Goal: Check status: Check status

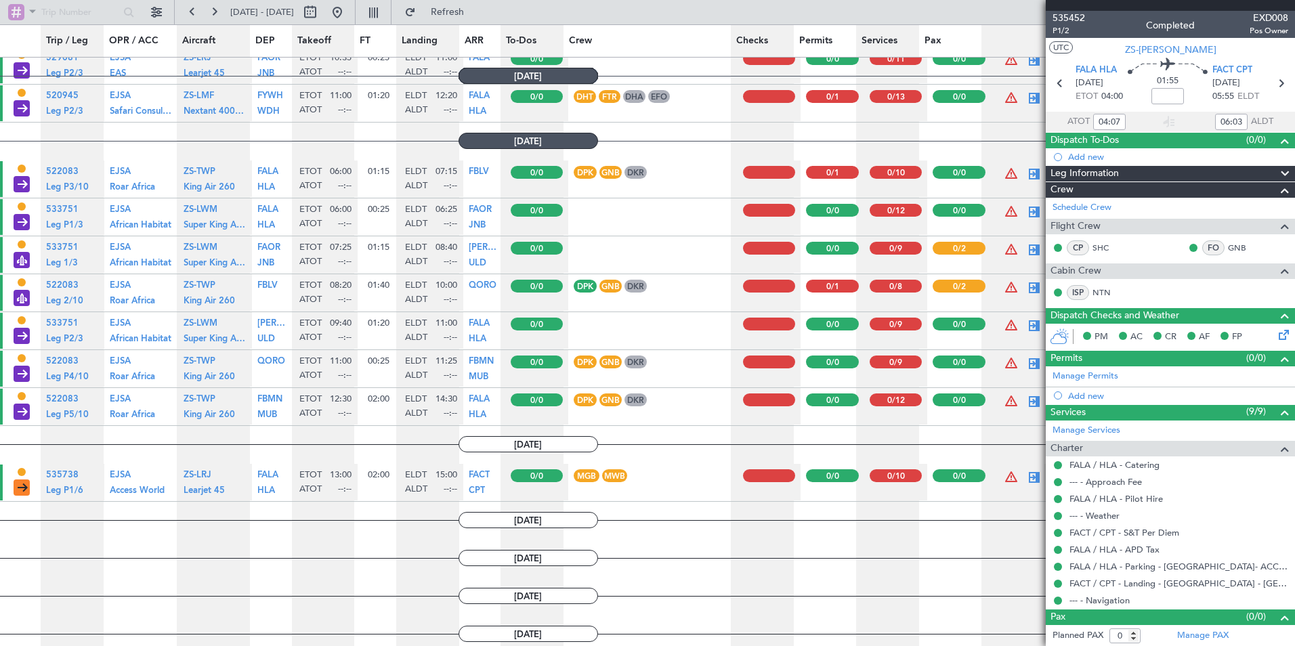
scroll to position [8932, 0]
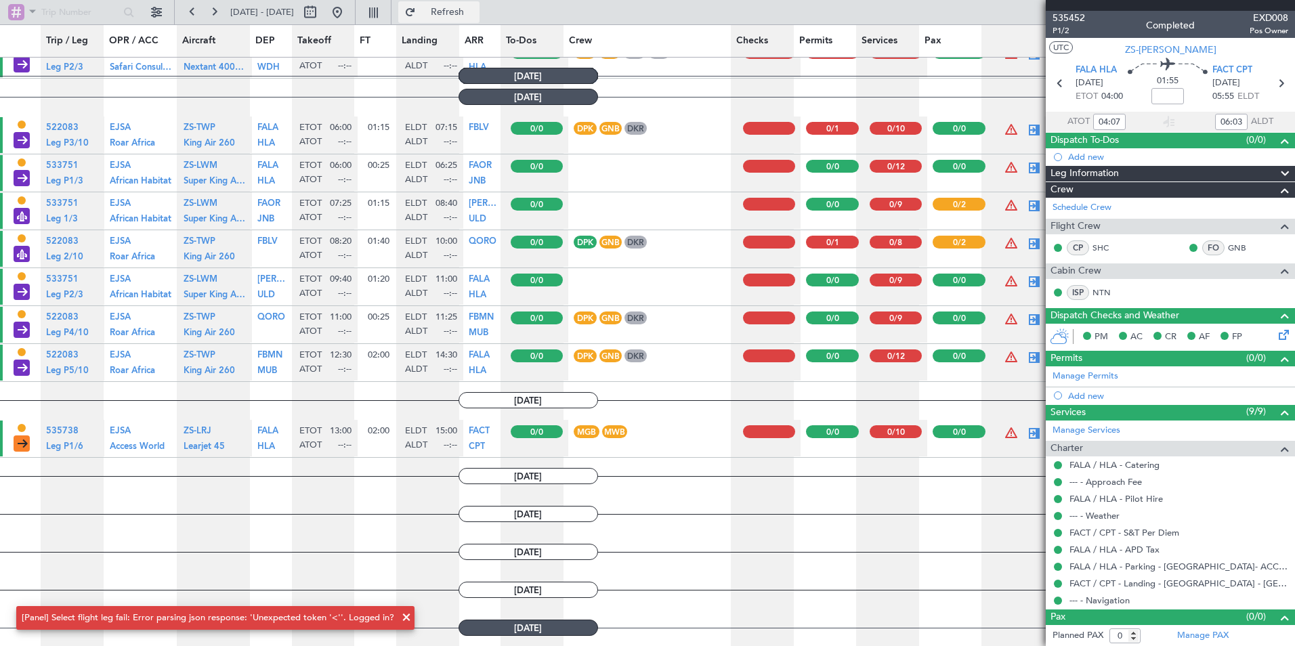
click at [456, 15] on button "Refresh" at bounding box center [438, 12] width 81 height 22
